Goal: Find specific page/section: Locate item on page

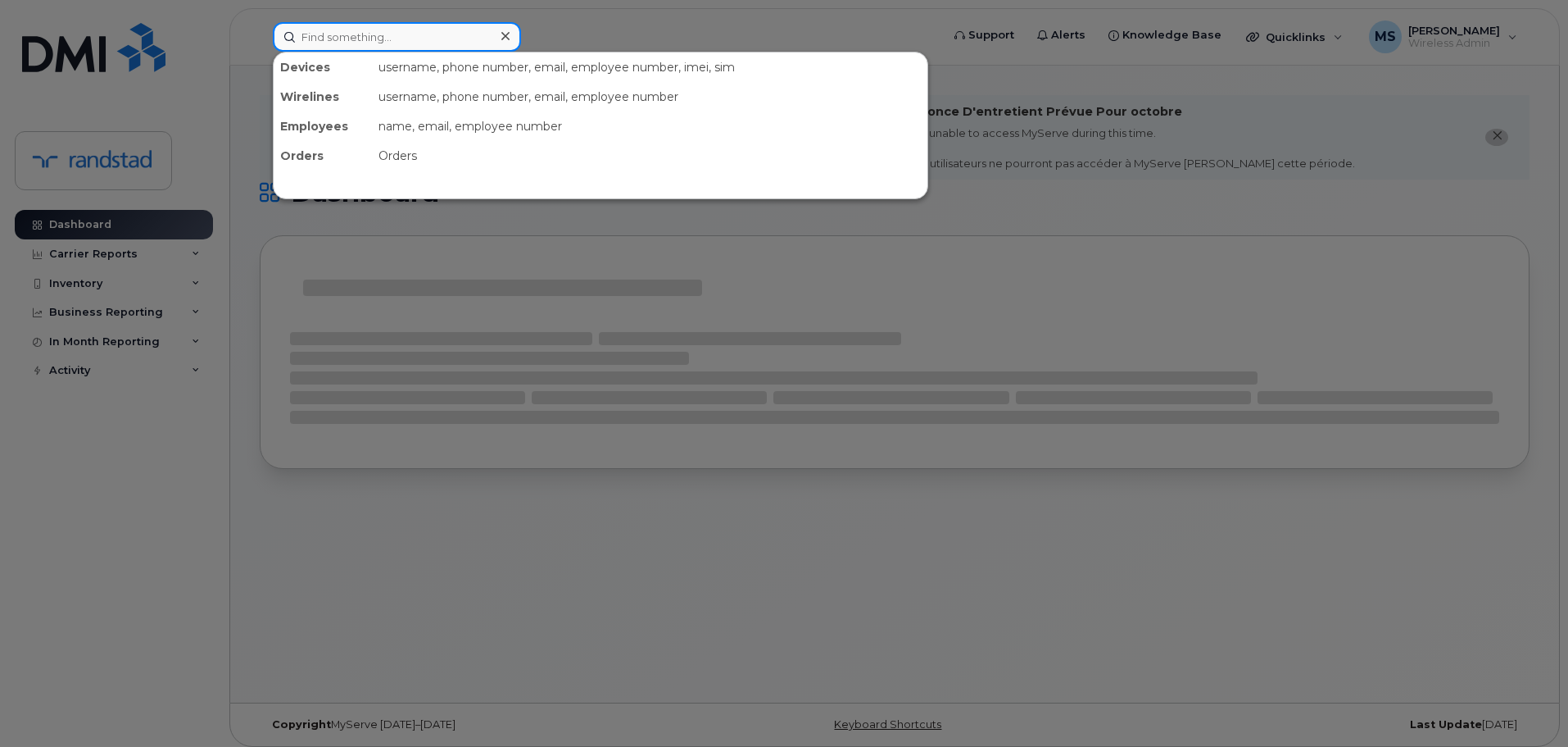
click at [467, 39] on input at bounding box center [397, 37] width 249 height 30
paste input "INC9346829"
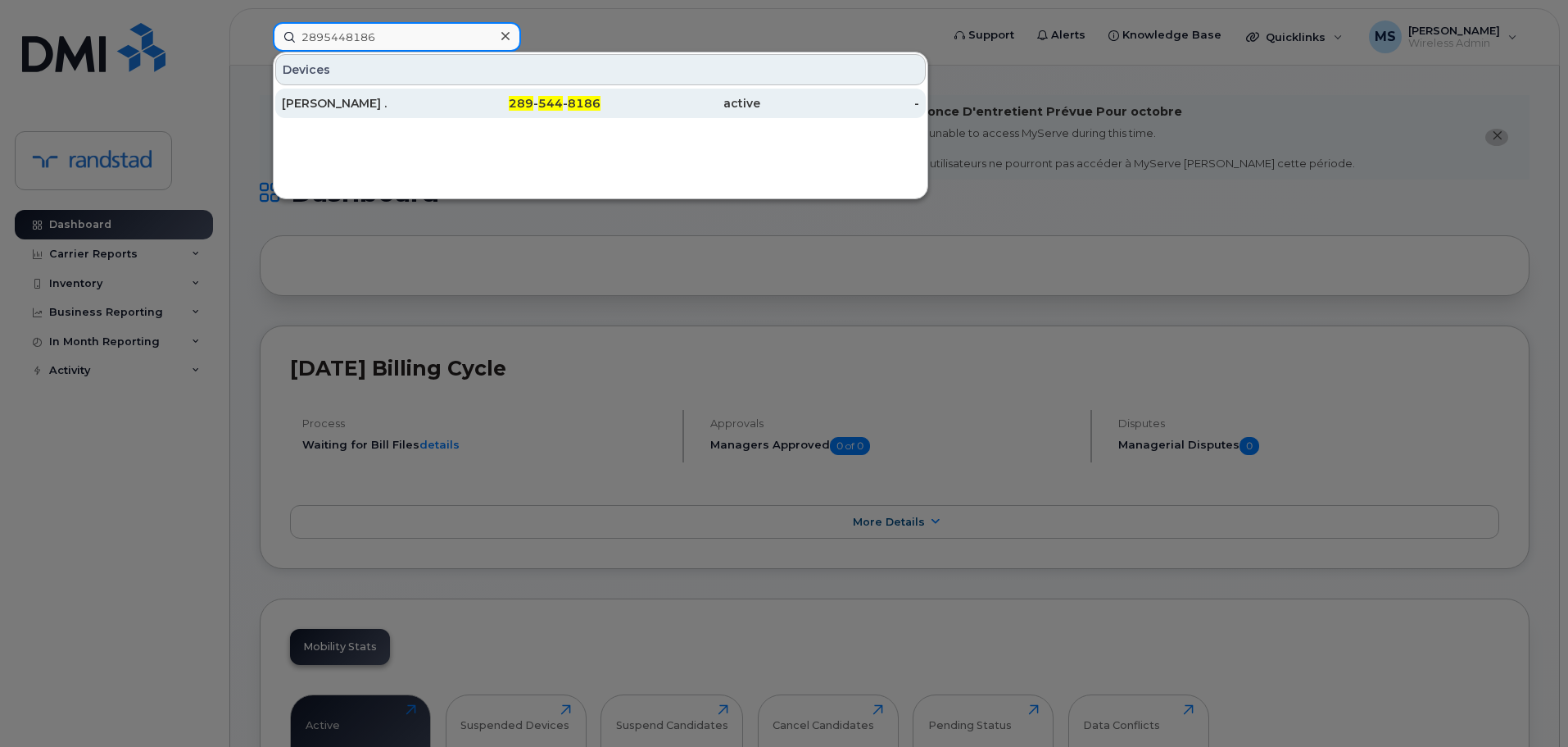
type input "2895448186"
click at [446, 97] on div "289 - 544 - 8186" at bounding box center [521, 103] width 159 height 17
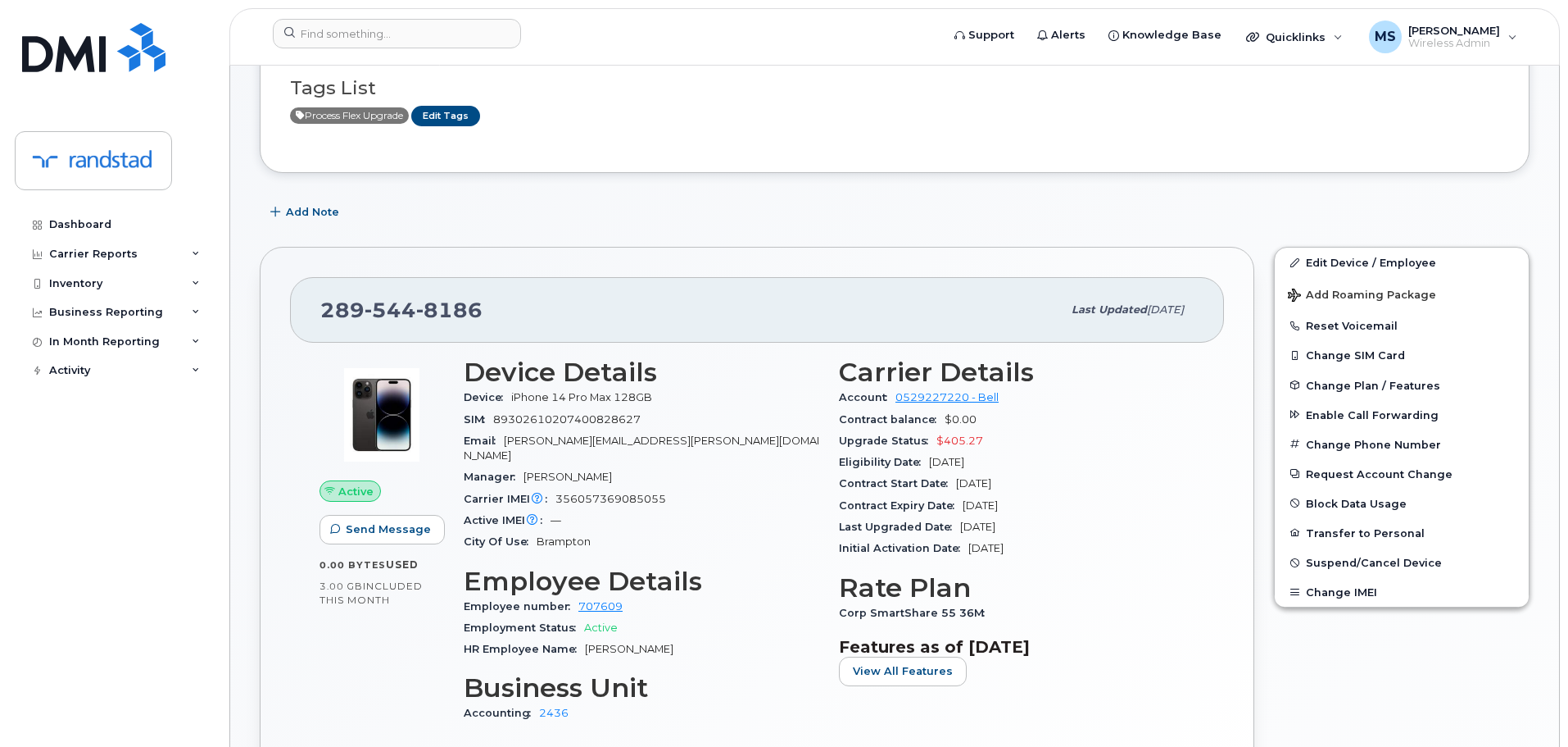
scroll to position [246, 0]
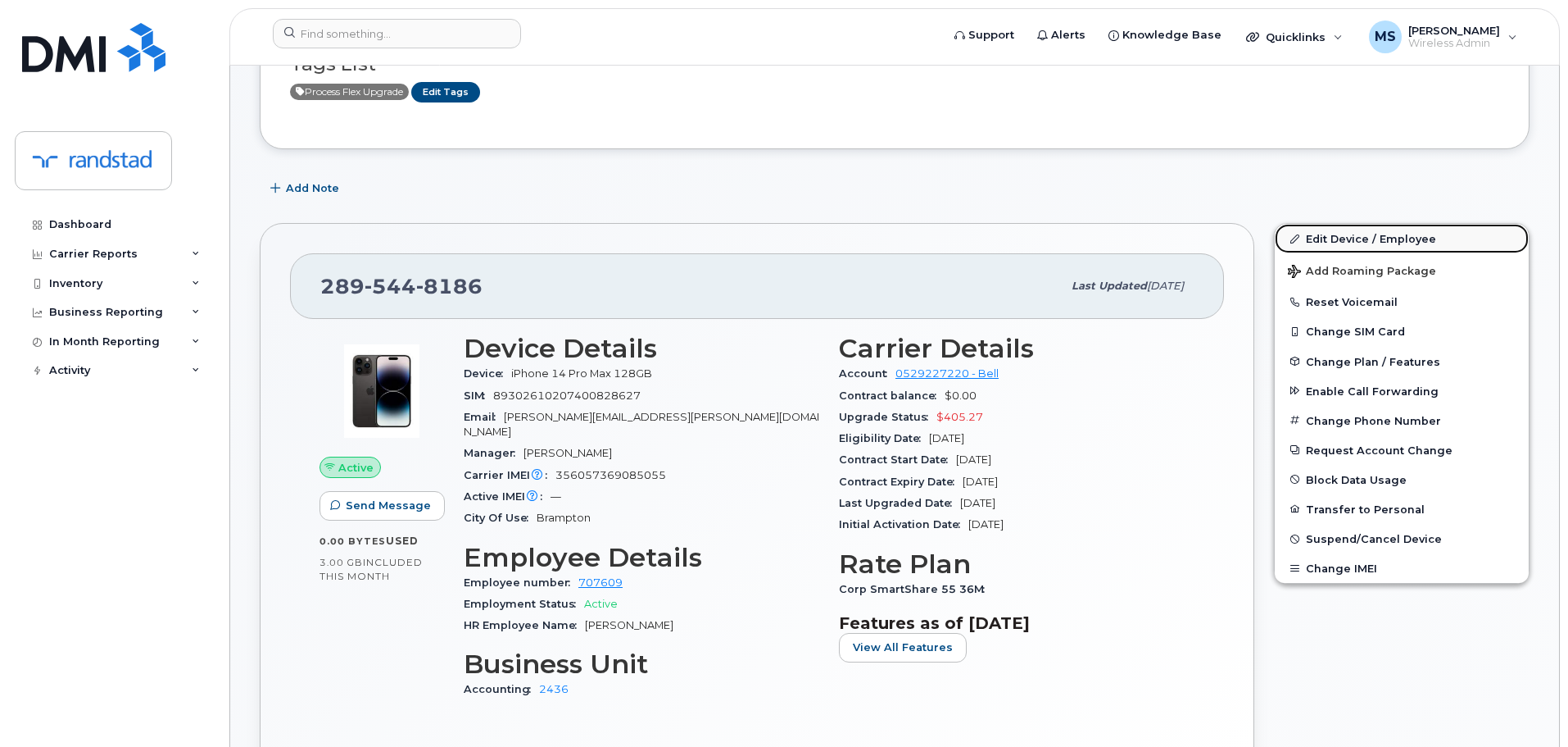
click at [1373, 236] on link "Edit Device / Employee" at bounding box center [1402, 238] width 254 height 30
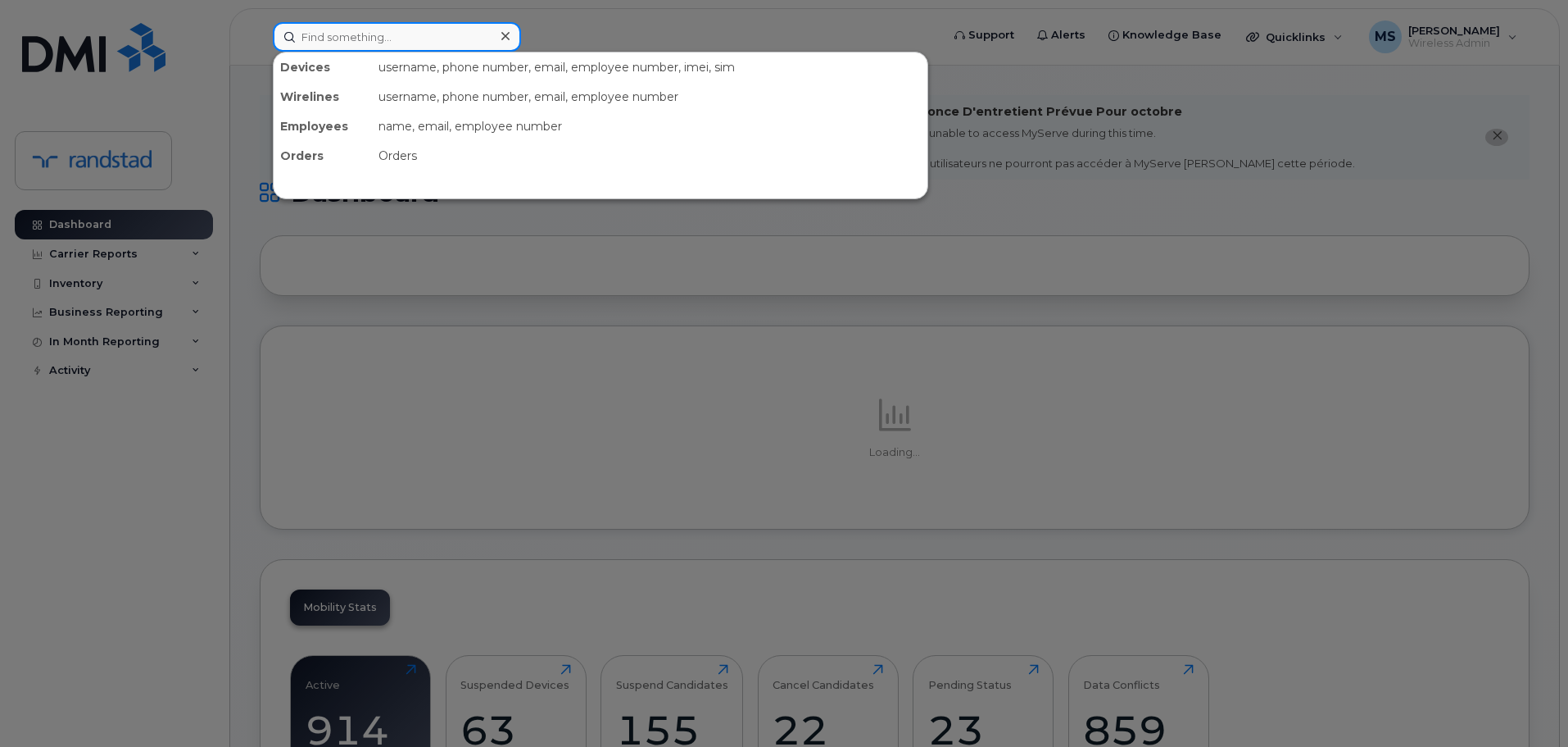
click at [392, 39] on input at bounding box center [397, 37] width 249 height 30
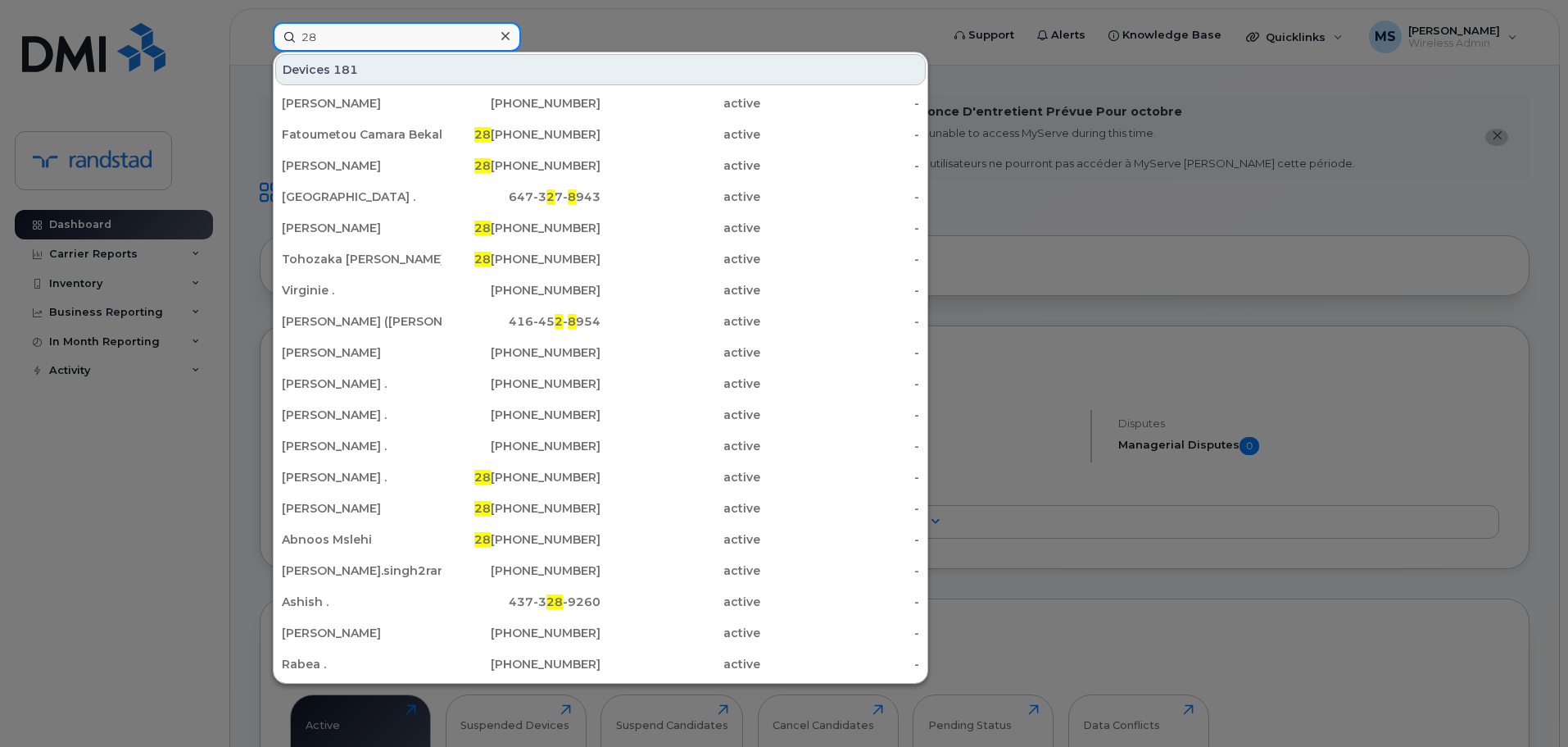
type input "2"
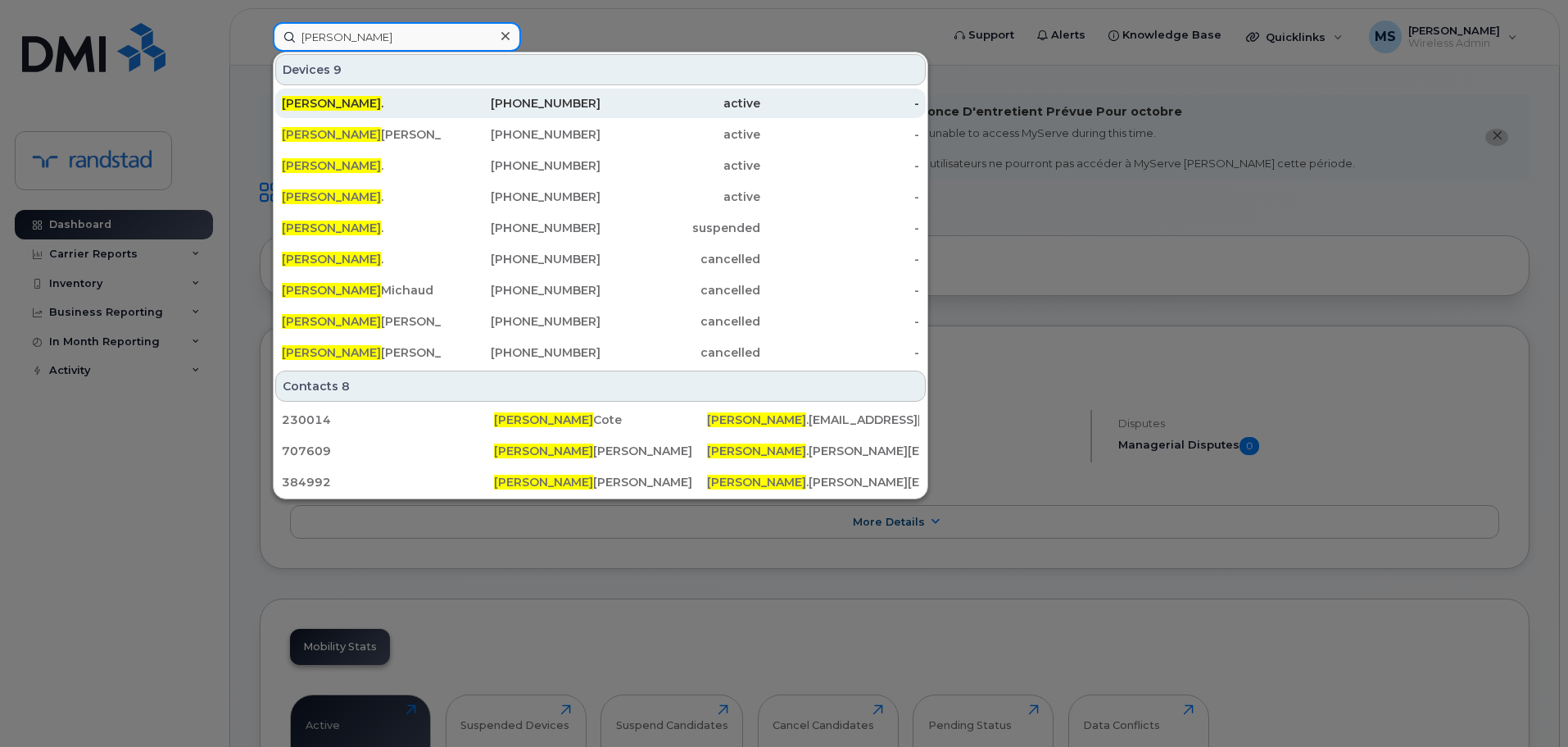
type input "nancy"
click at [380, 98] on div "Nancy ." at bounding box center [362, 103] width 159 height 17
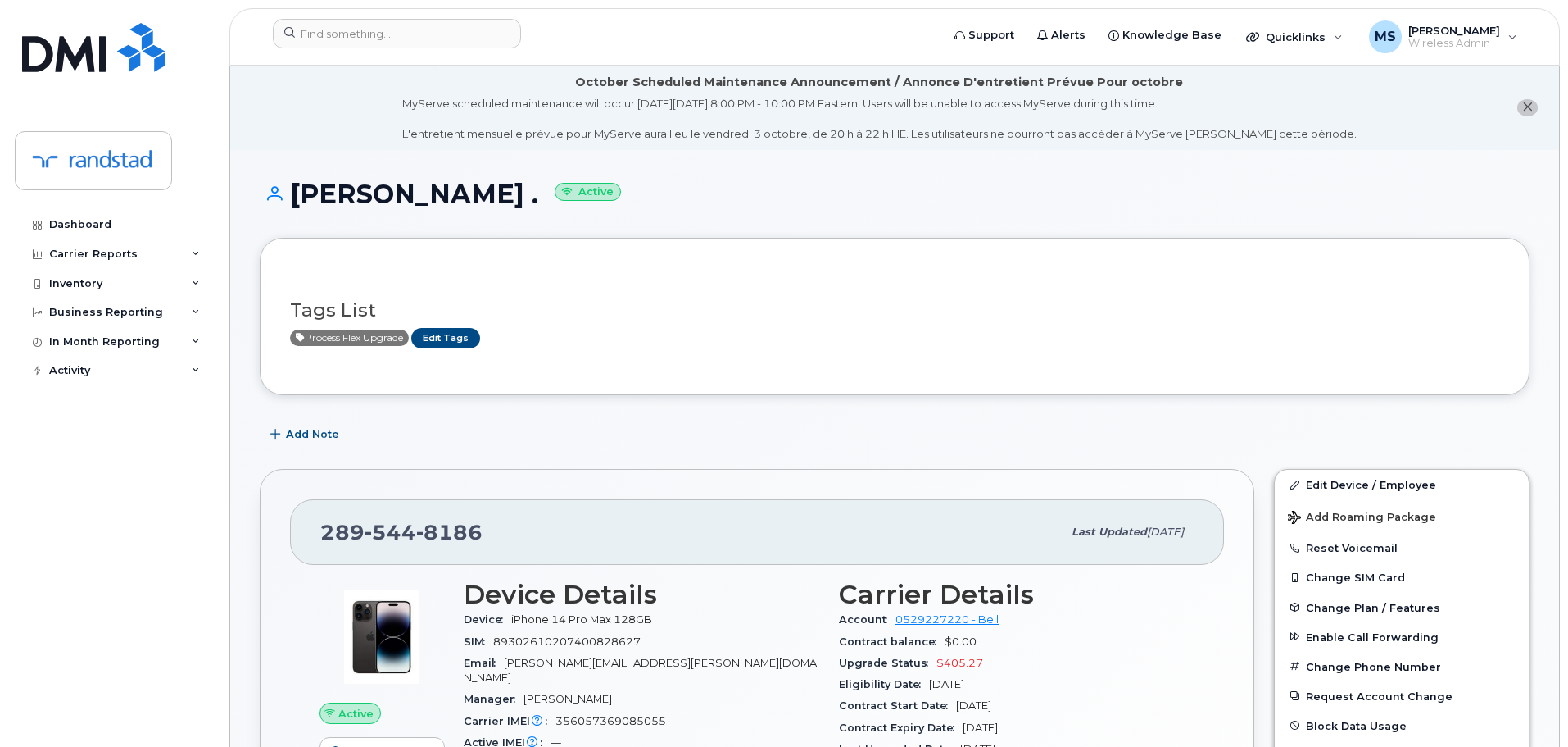
drag, startPoint x: 495, startPoint y: 530, endPoint x: 492, endPoint y: 518, distance: 12.4
click at [482, 530] on div "289 544 8186" at bounding box center [691, 532] width 742 height 34
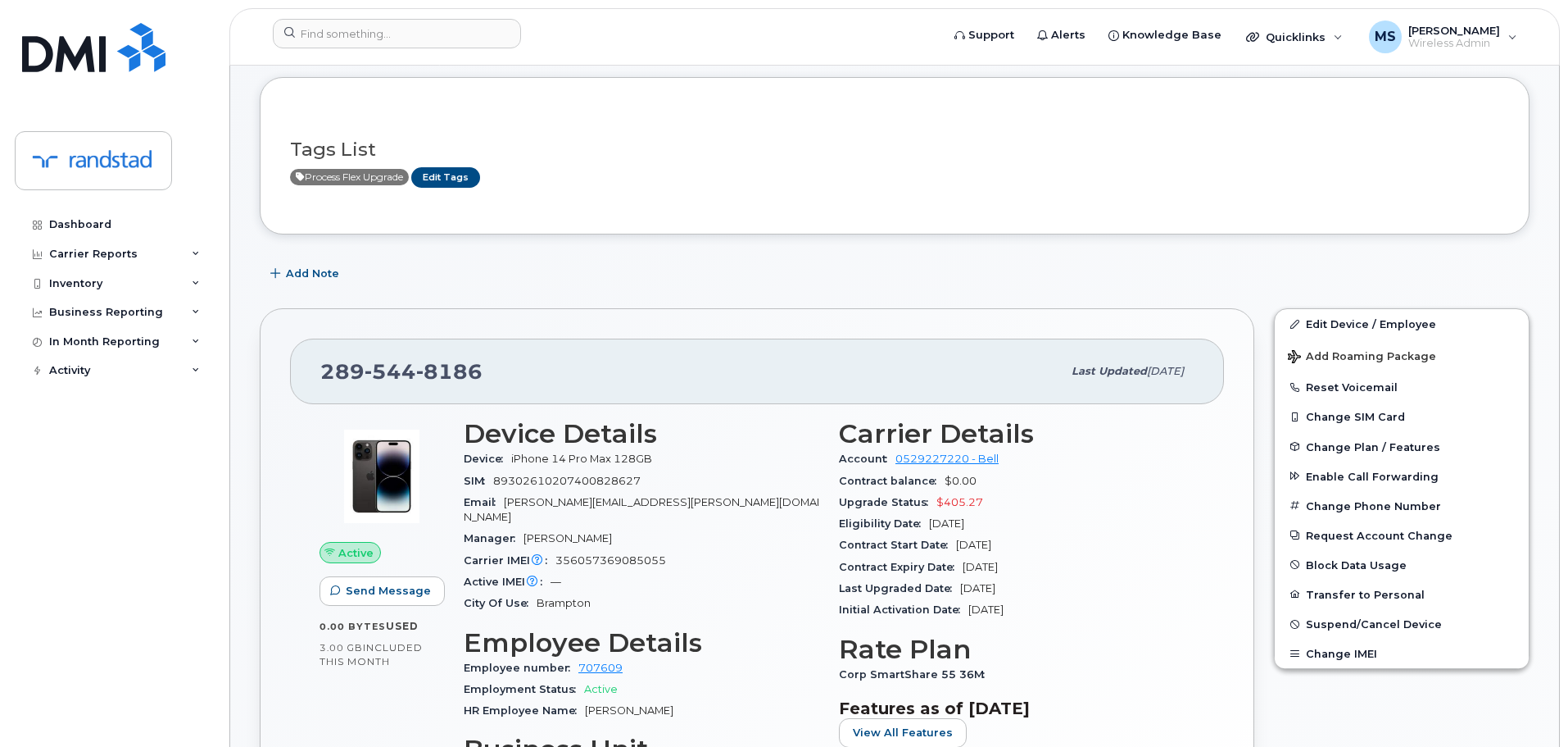
scroll to position [164, 0]
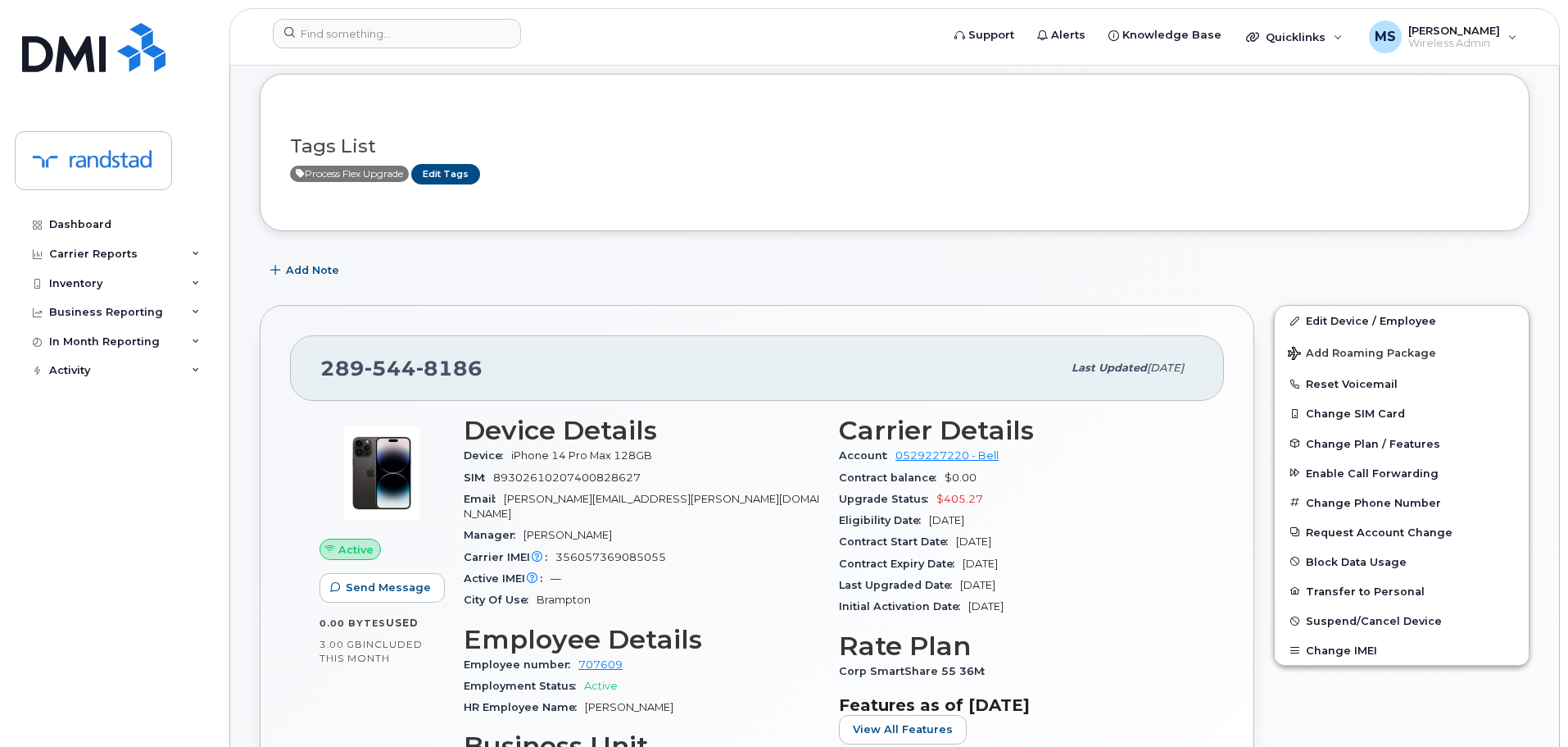
drag, startPoint x: 963, startPoint y: 565, endPoint x: 1040, endPoint y: 556, distance: 77.5
click at [1040, 556] on div "Contract Expiry Date Sep 13, 2027" at bounding box center [1016, 564] width 355 height 21
copy span "[DATE]"
